Goal: Information Seeking & Learning: Learn about a topic

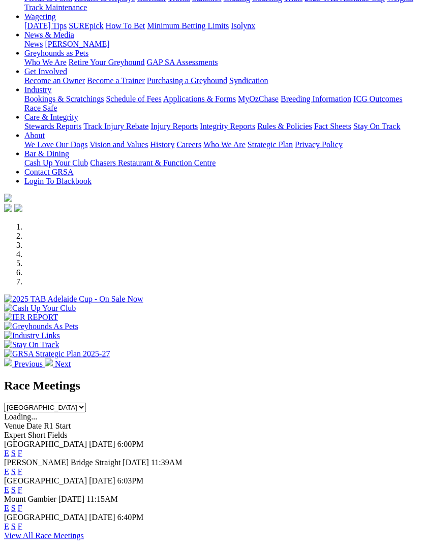
scroll to position [117, 0]
click at [22, 522] on link "F" at bounding box center [20, 526] width 5 height 9
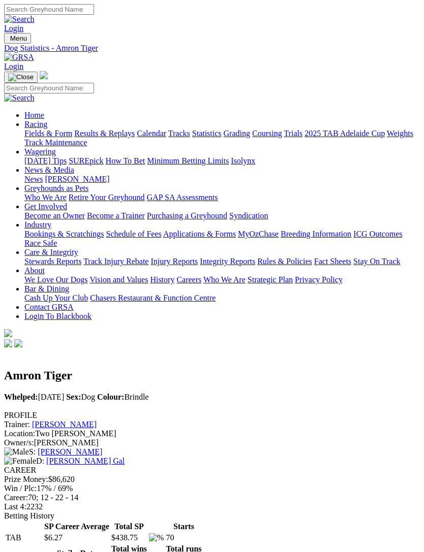
click at [8, 41] on img "Toggle navigation" at bounding box center [8, 41] width 0 height 0
click at [94, 83] on input "Search" at bounding box center [49, 88] width 90 height 11
click at [192, 138] on link "Statistics" at bounding box center [206, 133] width 29 height 9
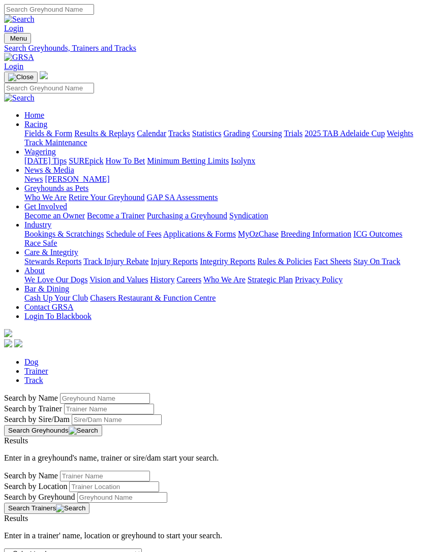
click at [115, 404] on input "Search by Trainer name" at bounding box center [109, 409] width 90 height 11
type input "Kim jo(step"
click at [8, 41] on img "Toggle navigation" at bounding box center [8, 41] width 0 height 0
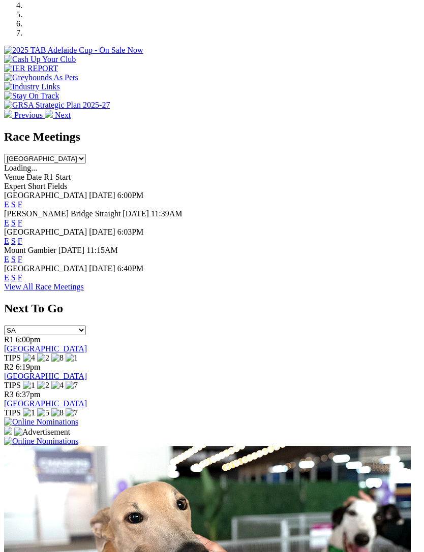
scroll to position [363, 0]
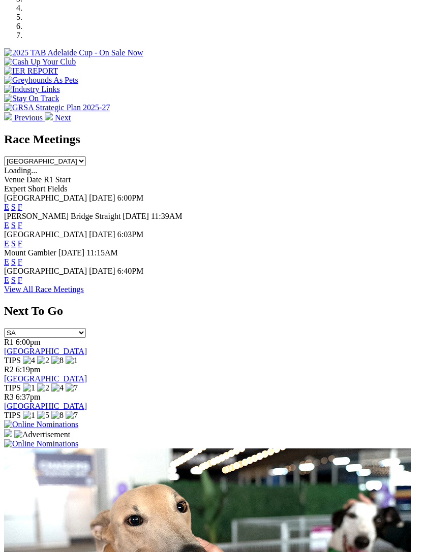
click at [22, 276] on link "F" at bounding box center [20, 280] width 5 height 9
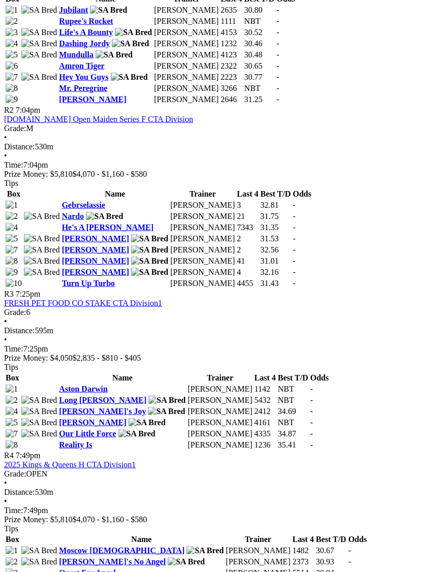
scroll to position [647, 0]
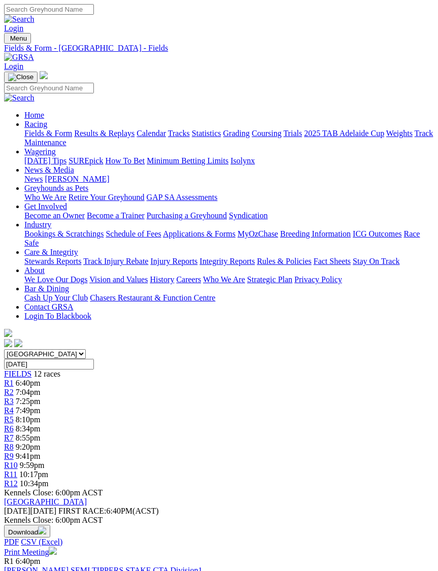
scroll to position [682, 0]
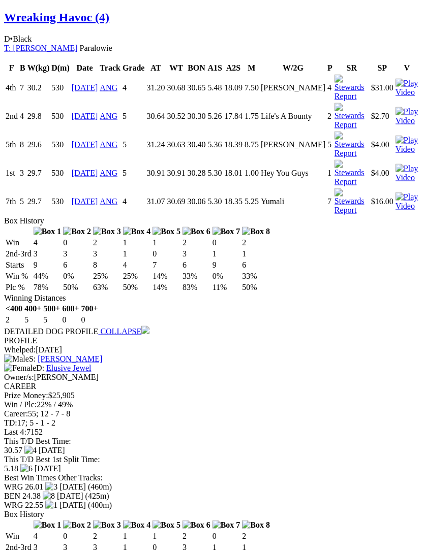
scroll to position [786, 0]
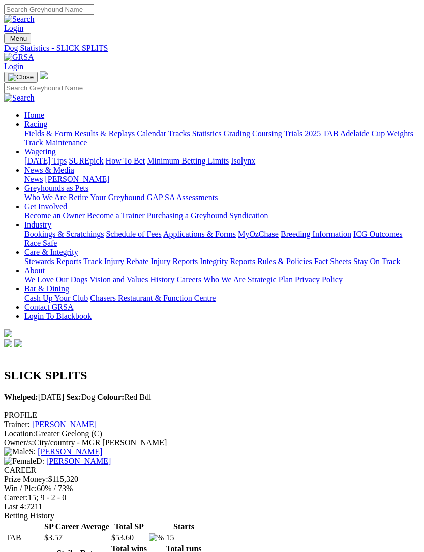
click at [8, 41] on img "Toggle navigation" at bounding box center [8, 41] width 0 height 0
click at [223, 138] on link "Grading" at bounding box center [236, 133] width 26 height 9
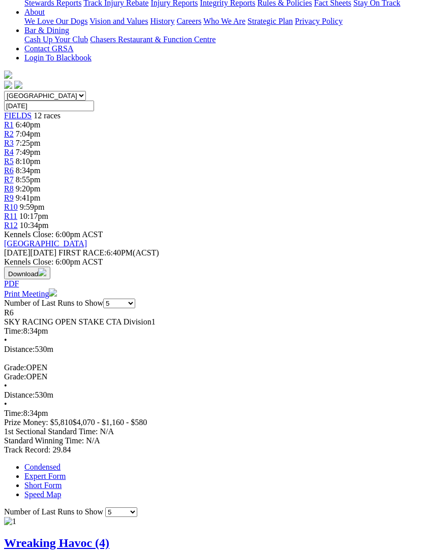
scroll to position [241, 0]
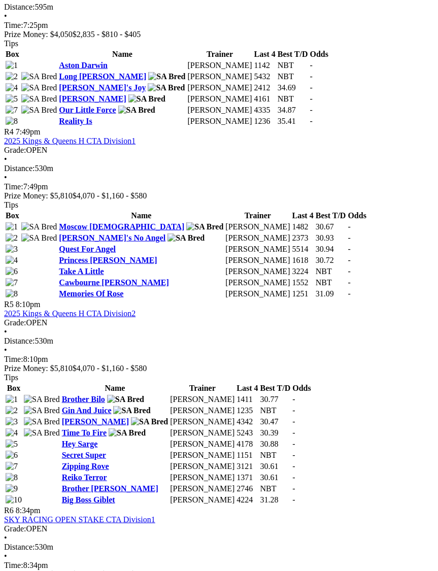
scroll to position [972, 0]
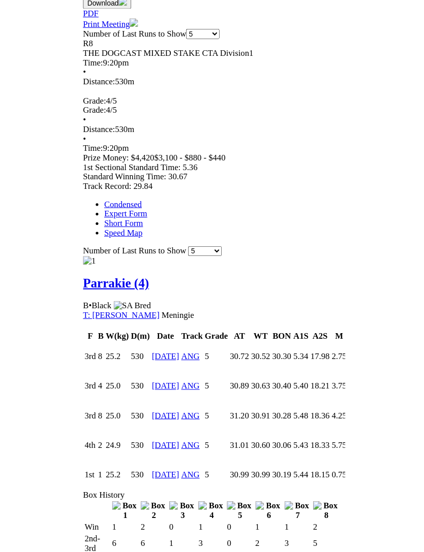
scroll to position [643, 0]
